Goal: Task Accomplishment & Management: Manage account settings

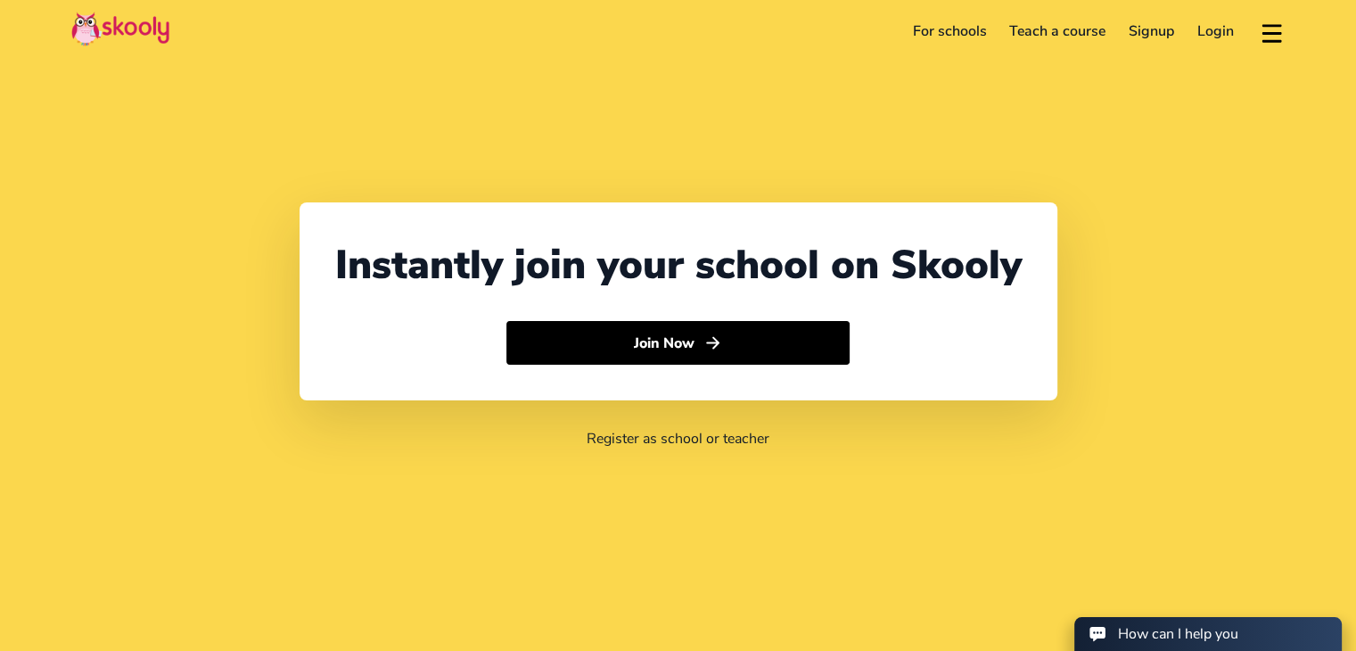
select select "91"
select select "[GEOGRAPHIC_DATA]"
select select "[GEOGRAPHIC_DATA]/[GEOGRAPHIC_DATA]"
click at [1213, 33] on link "Login" at bounding box center [1216, 31] width 60 height 29
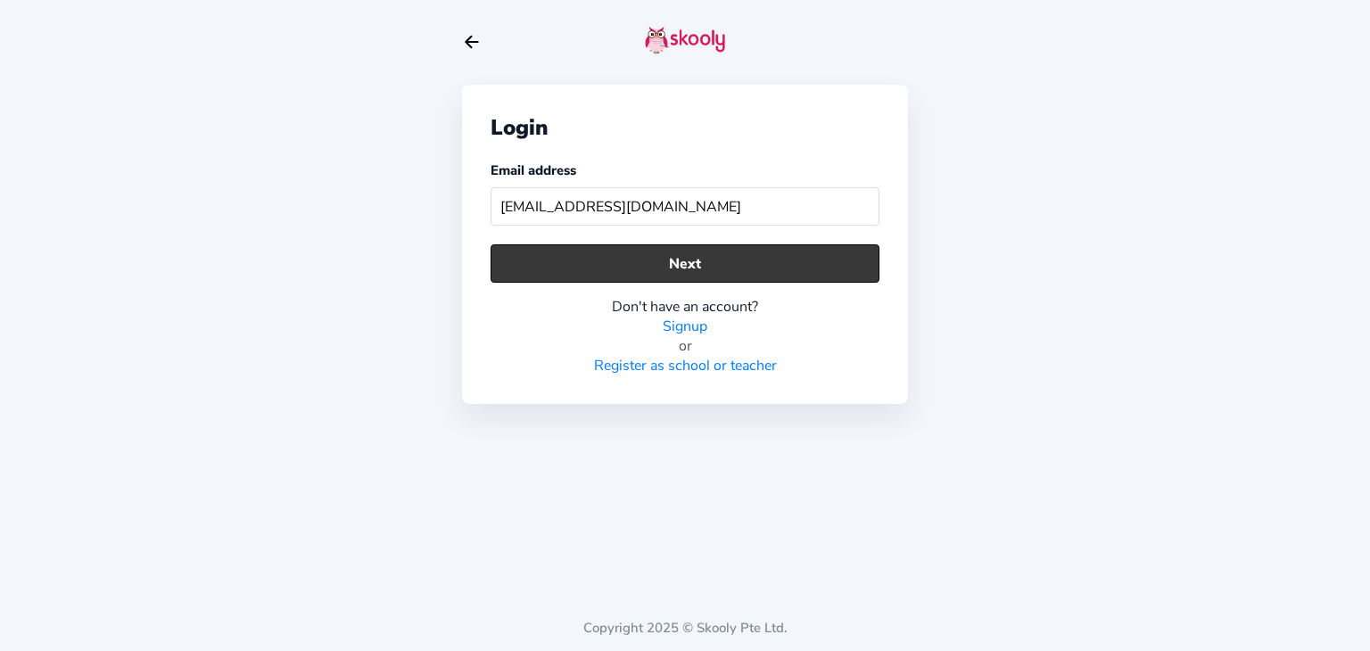
type input "[EMAIL_ADDRESS][DOMAIN_NAME]"
click at [718, 253] on button "Next" at bounding box center [684, 263] width 389 height 38
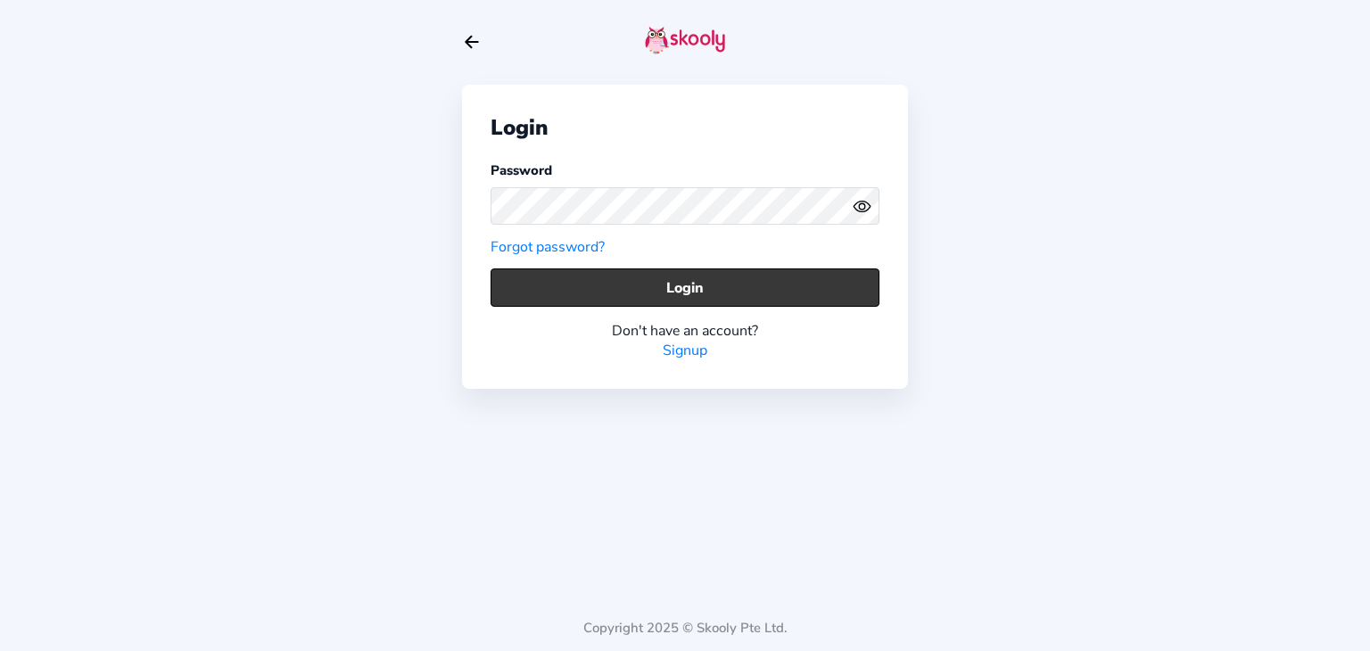
click at [706, 286] on button "Login" at bounding box center [684, 287] width 389 height 38
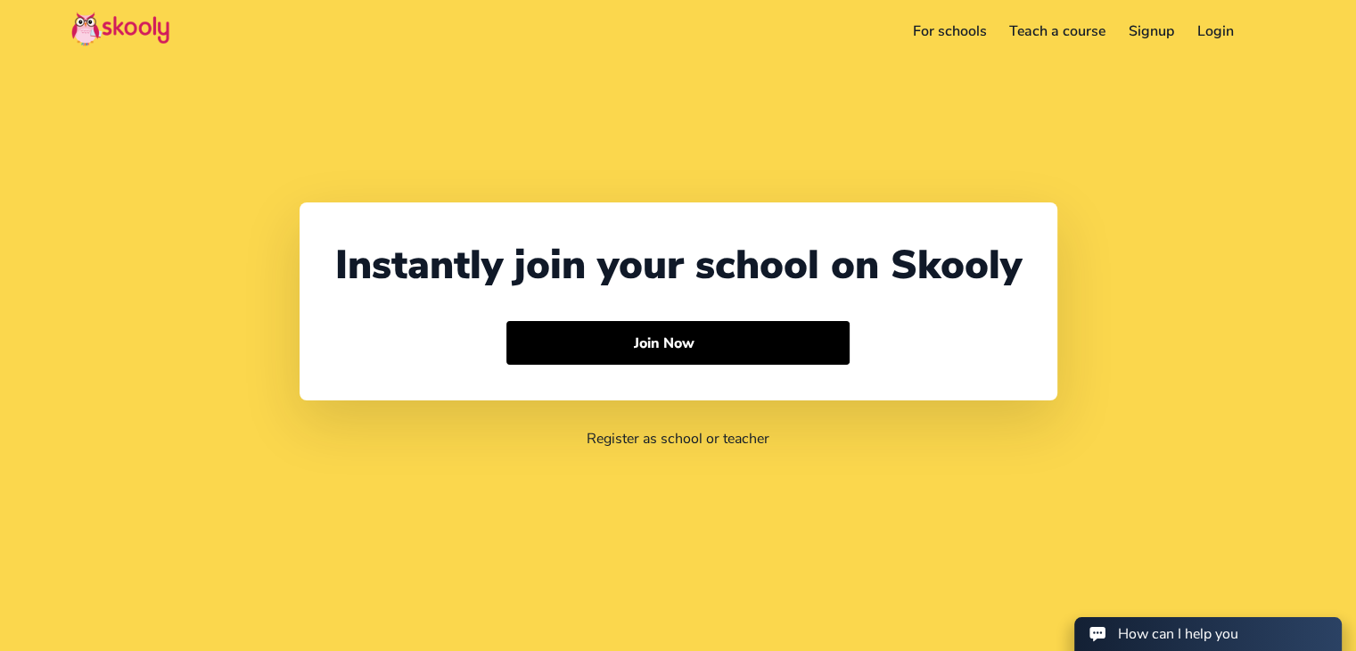
select select "91"
select select "[GEOGRAPHIC_DATA]"
select select "[GEOGRAPHIC_DATA]/[GEOGRAPHIC_DATA]"
click at [1223, 29] on link "Login" at bounding box center [1216, 31] width 60 height 29
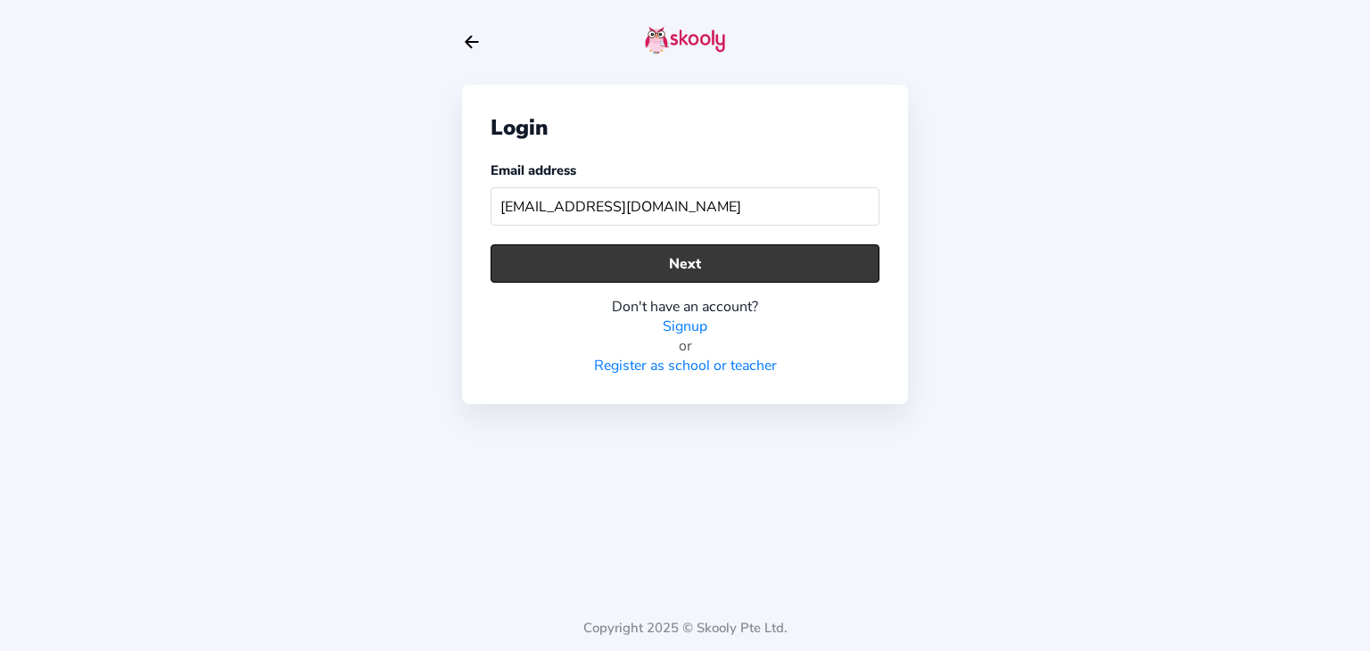
type input "[EMAIL_ADDRESS][DOMAIN_NAME]"
click at [634, 265] on button "Next" at bounding box center [684, 263] width 389 height 38
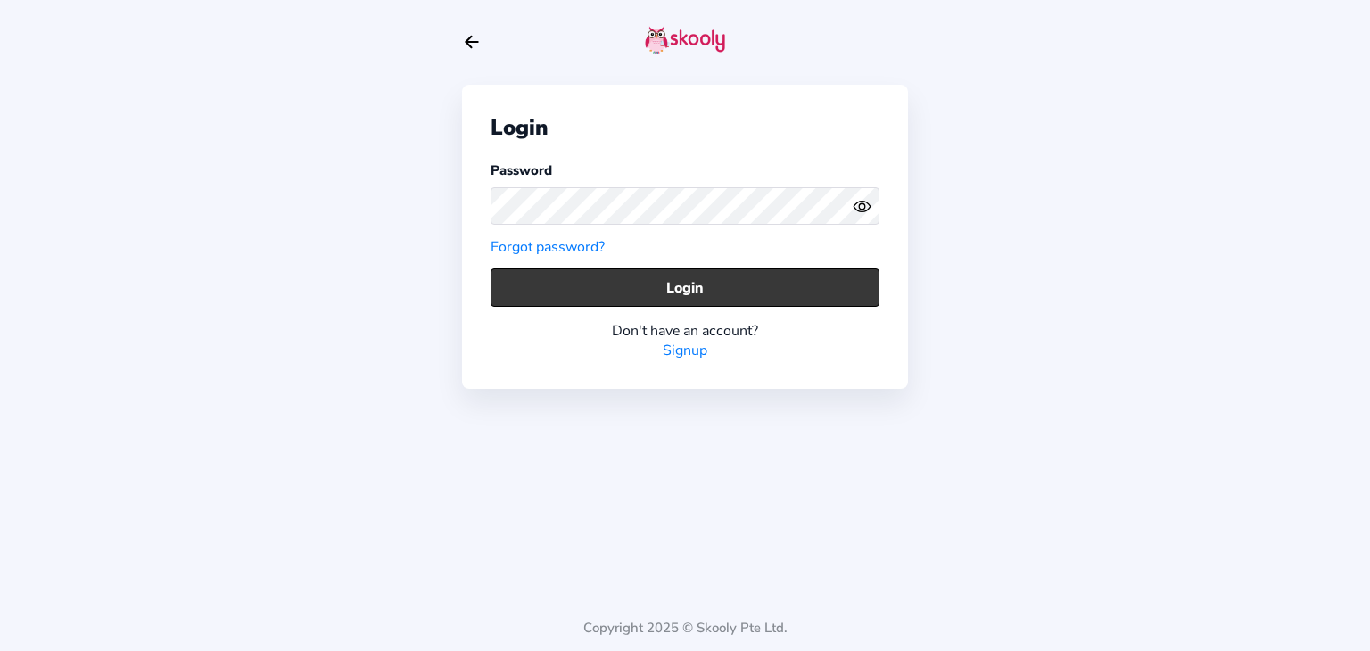
click at [604, 297] on button "Login" at bounding box center [684, 287] width 389 height 38
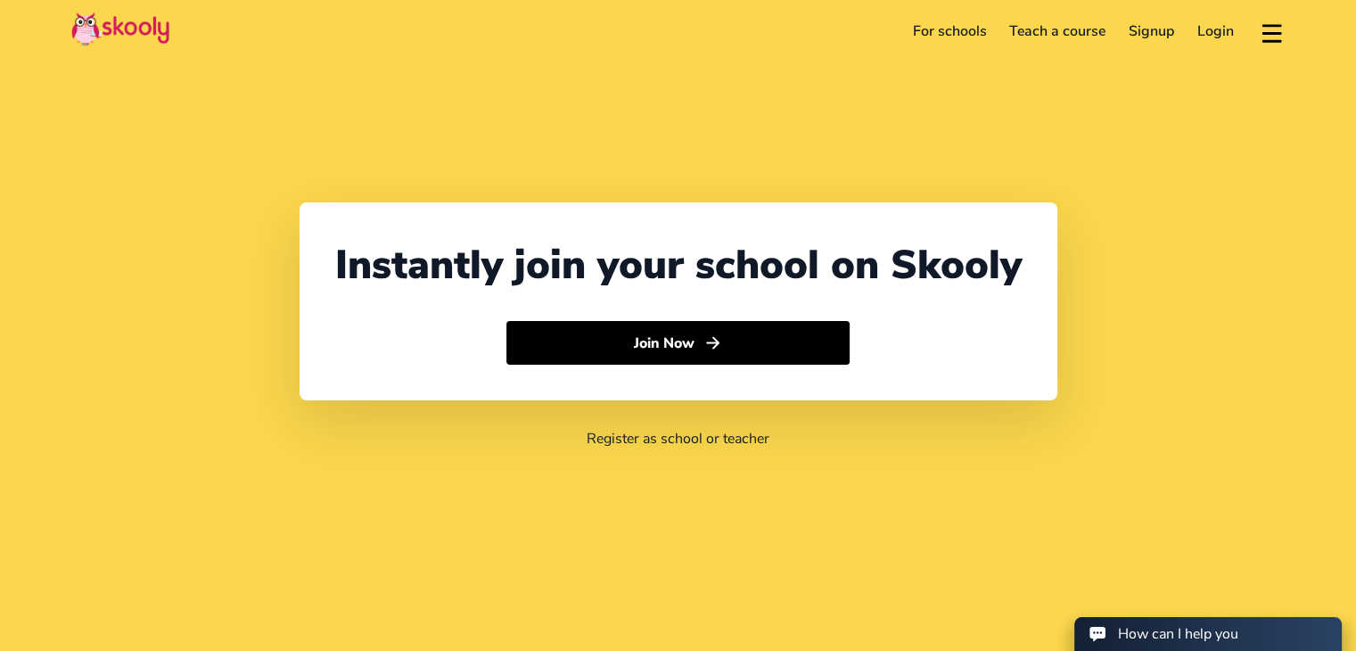
select select "91"
select select "[GEOGRAPHIC_DATA]"
select select "[GEOGRAPHIC_DATA]/[GEOGRAPHIC_DATA]"
